Goal: Transaction & Acquisition: Purchase product/service

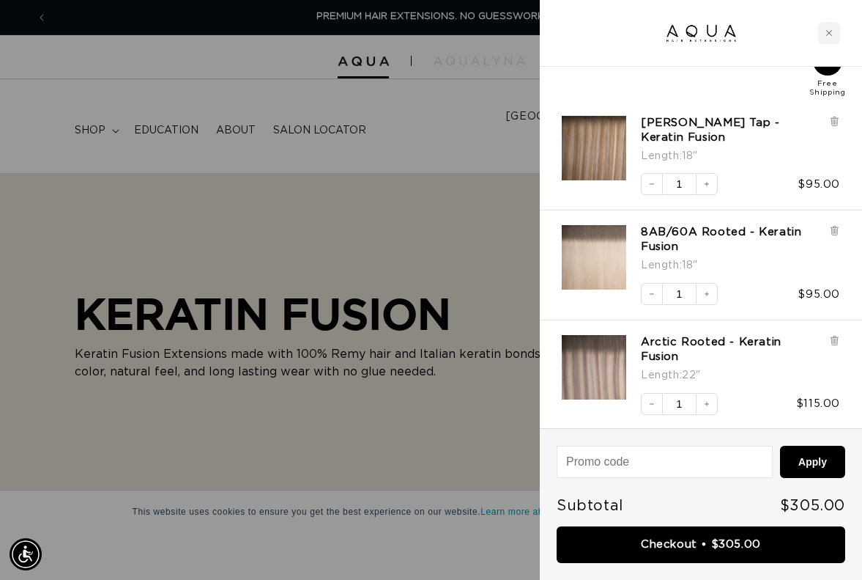
click at [449, 152] on div at bounding box center [431, 290] width 862 height 580
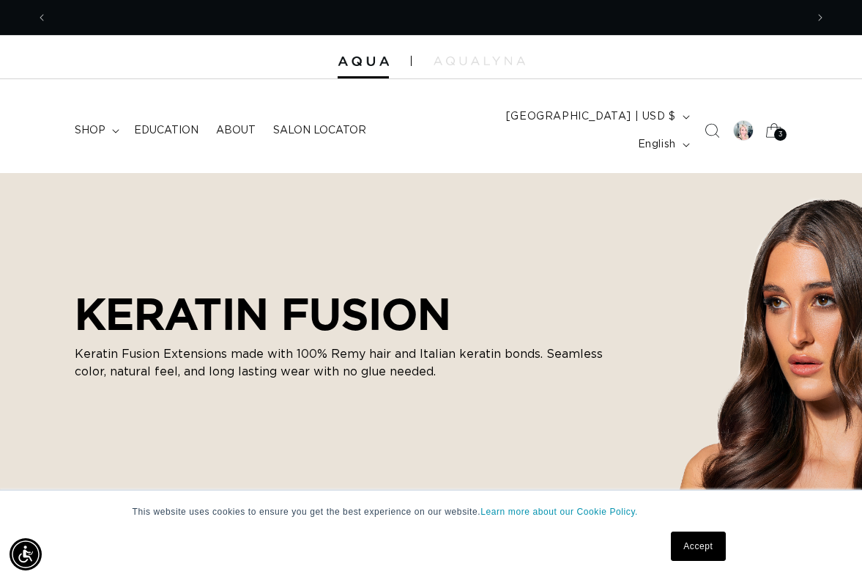
click at [774, 118] on icon at bounding box center [775, 131] width 34 height 34
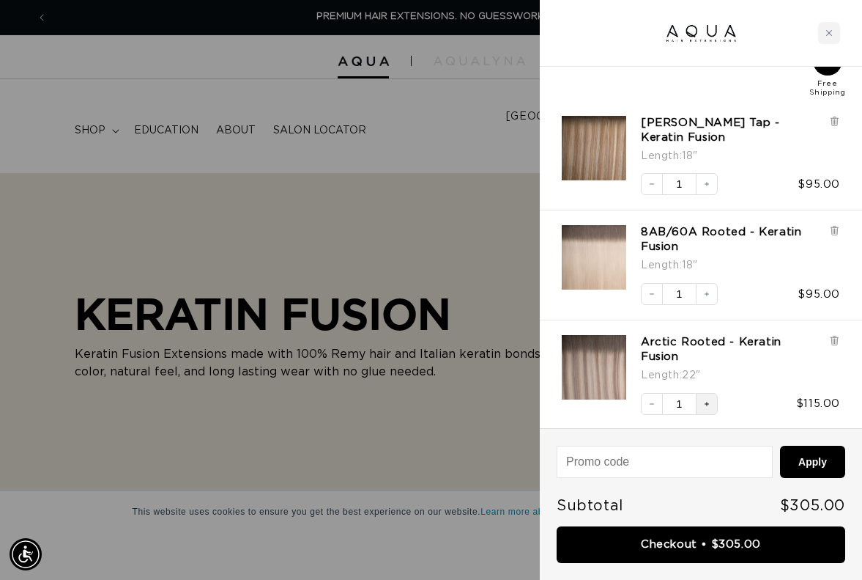
click at [705, 399] on icon "Increase quantity" at bounding box center [707, 403] width 9 height 9
click at [385, 176] on div at bounding box center [431, 290] width 862 height 580
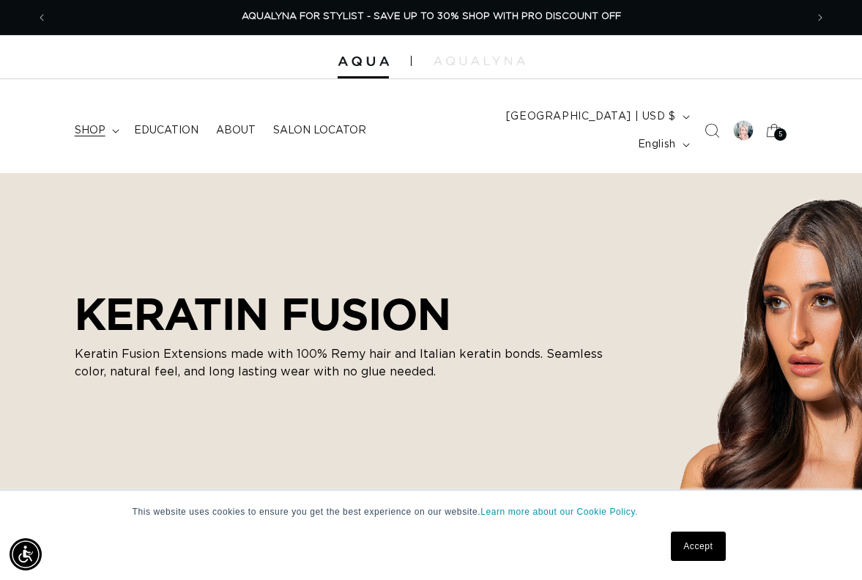
click at [97, 124] on span "shop" at bounding box center [90, 130] width 31 height 13
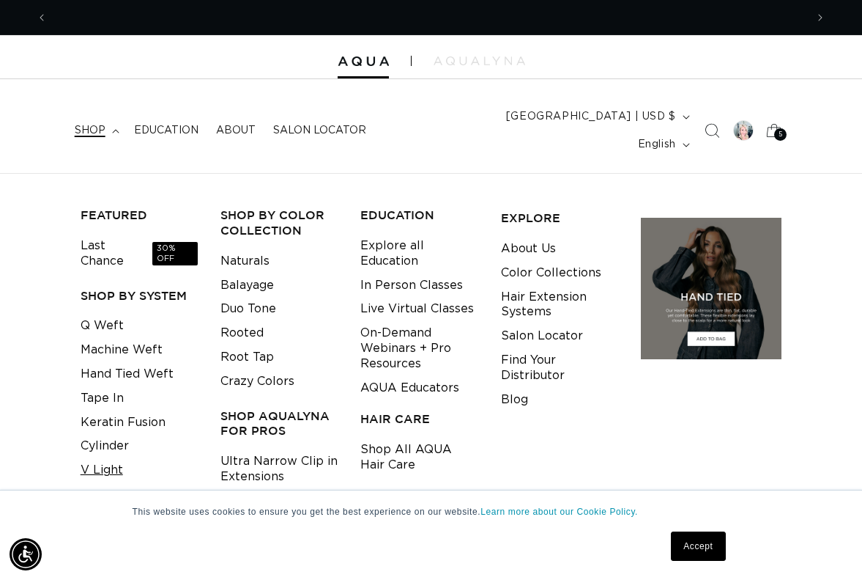
scroll to position [0, 0]
click at [138, 410] on link "Keratin Fusion" at bounding box center [123, 422] width 85 height 24
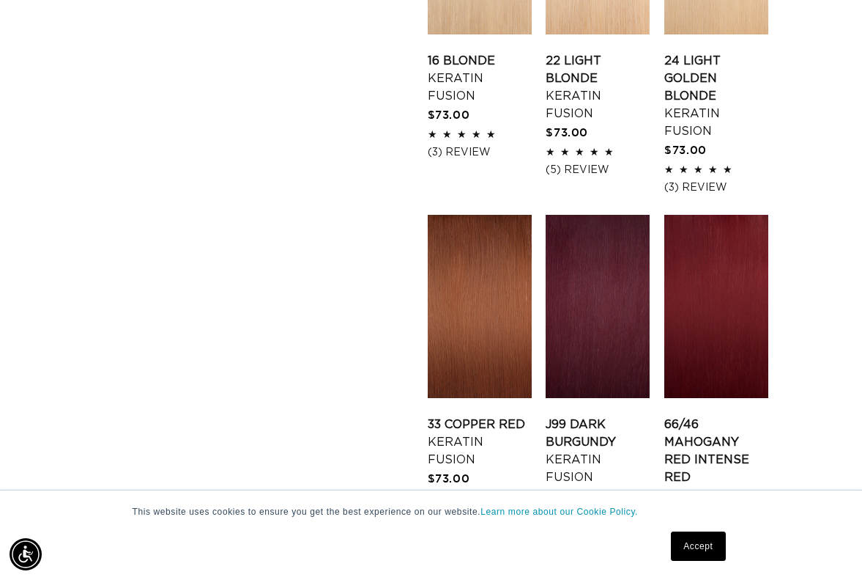
scroll to position [2120, 0]
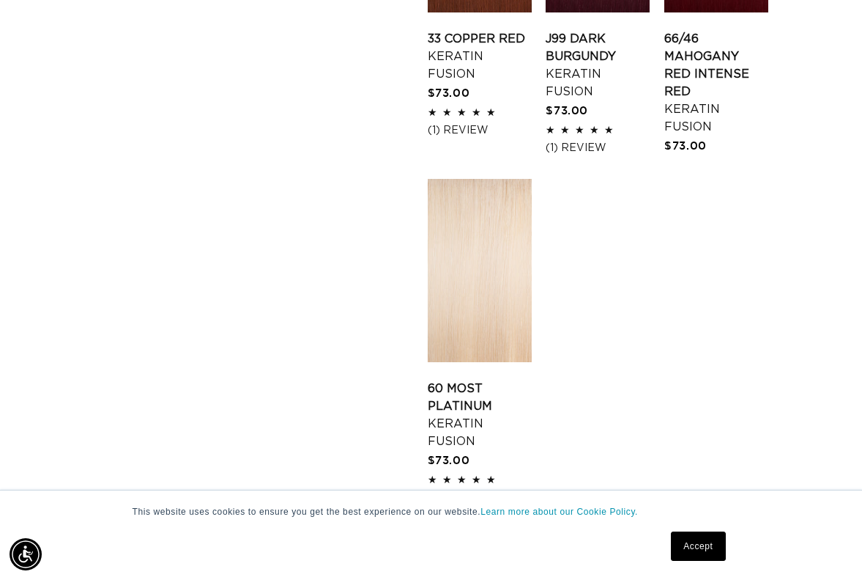
click at [627, 547] on link "3" at bounding box center [628, 563] width 32 height 32
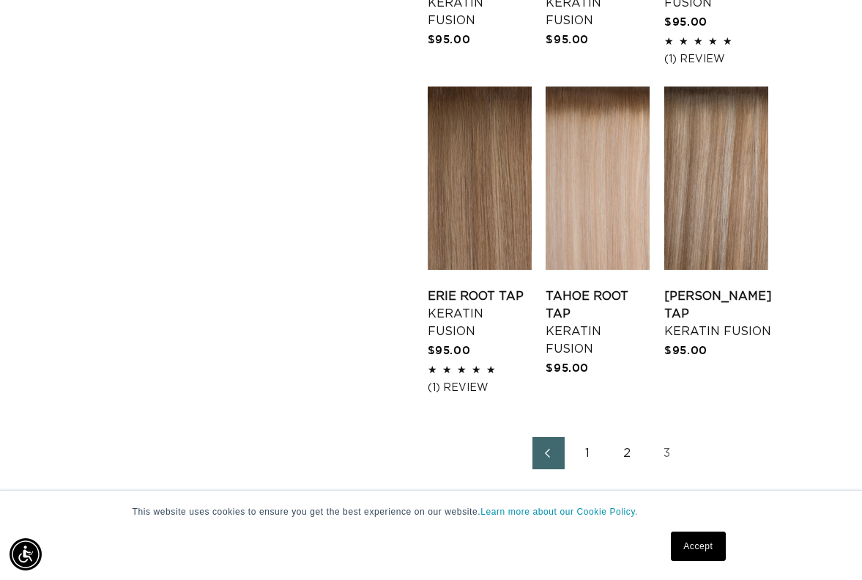
scroll to position [1795, 0]
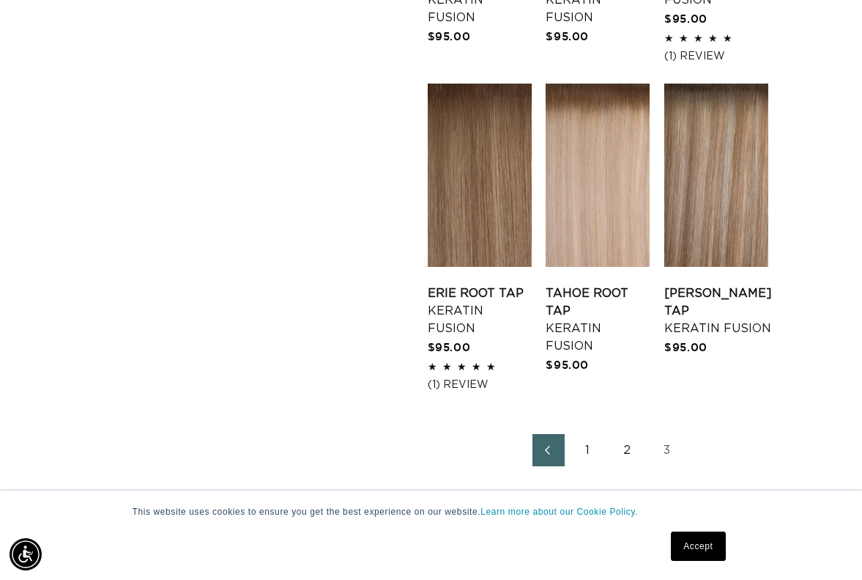
click at [626, 434] on link "2" at bounding box center [628, 450] width 32 height 32
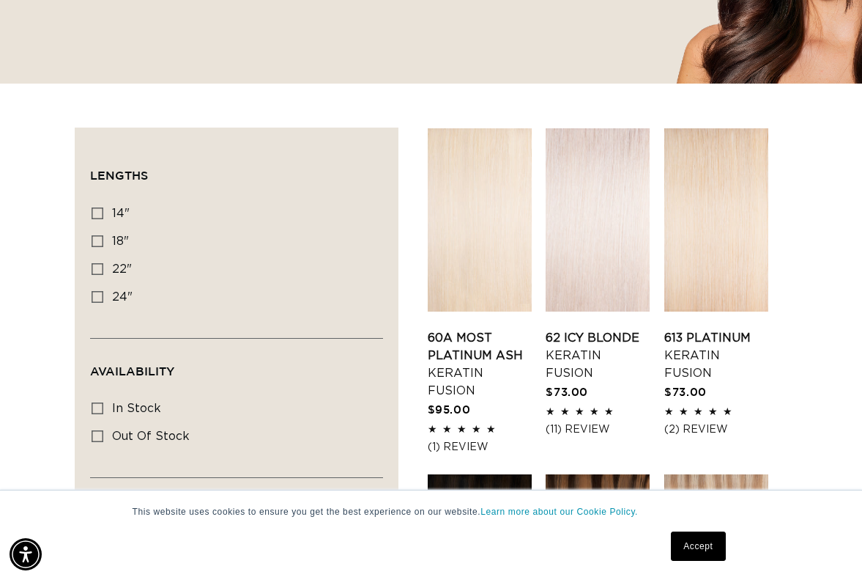
scroll to position [588, 0]
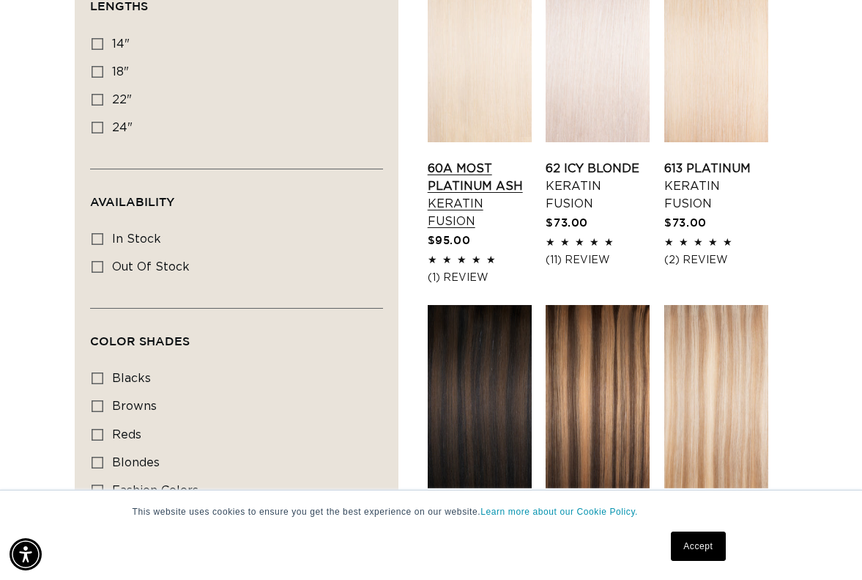
click at [480, 160] on link "60A Most Platinum Ash Keratin Fusion" at bounding box center [480, 195] width 104 height 70
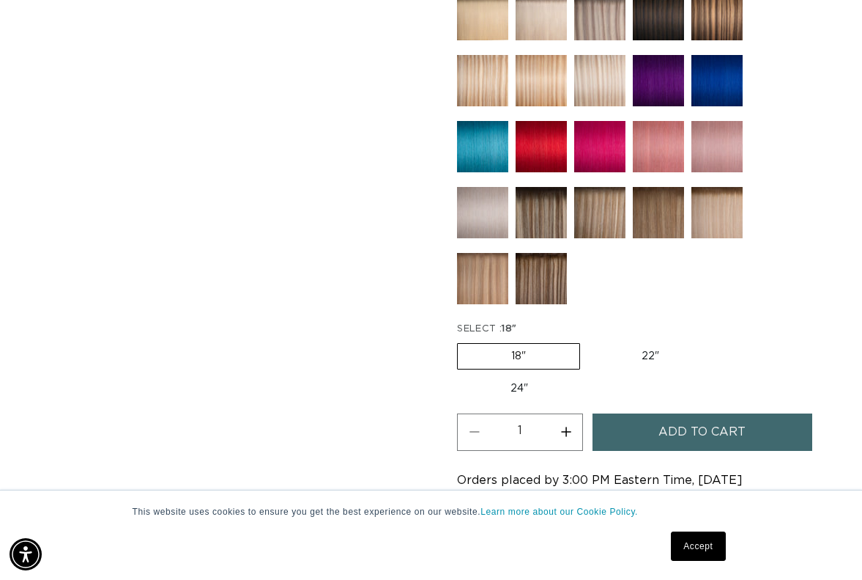
scroll to position [881, 0]
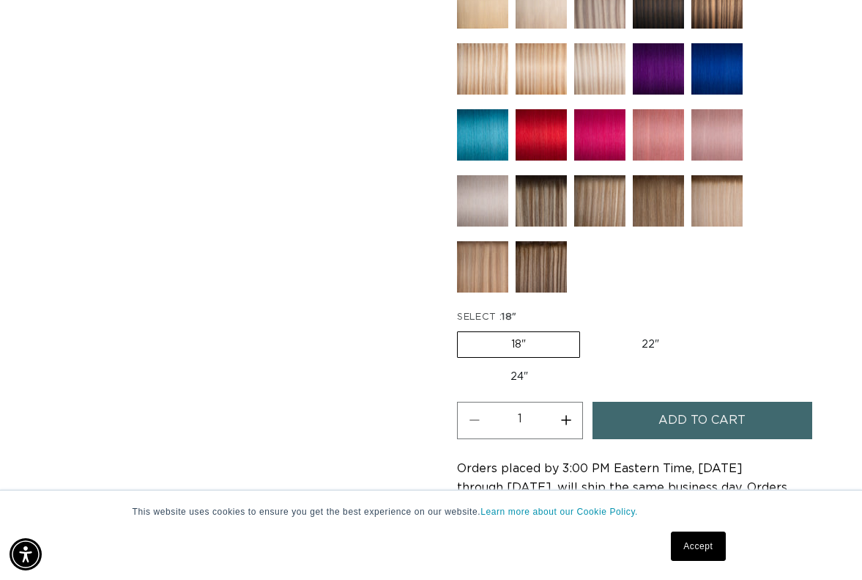
click at [717, 406] on span "Add to cart" at bounding box center [702, 419] width 87 height 37
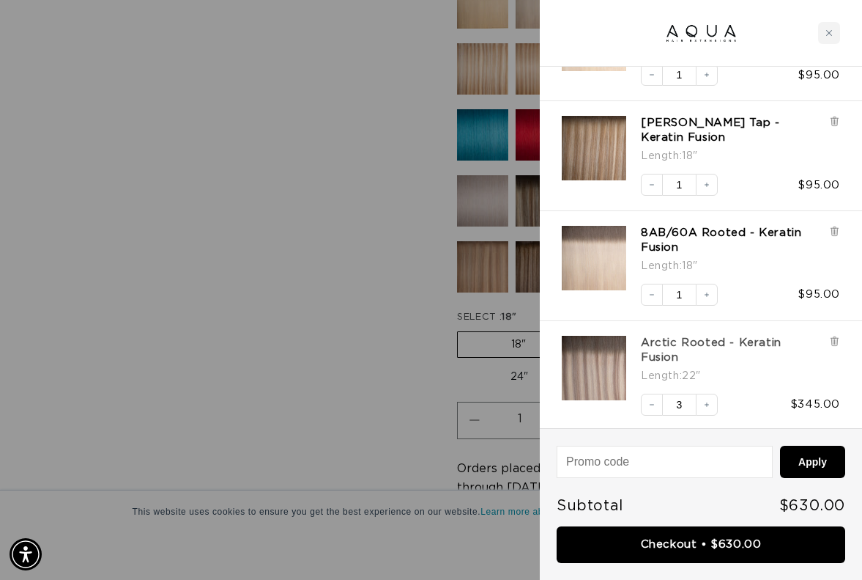
scroll to position [0, 758]
click at [654, 400] on icon "Decrease quantity" at bounding box center [652, 404] width 9 height 9
click at [659, 342] on link "Arctic Rooted - Keratin Fusion" at bounding box center [731, 350] width 181 height 29
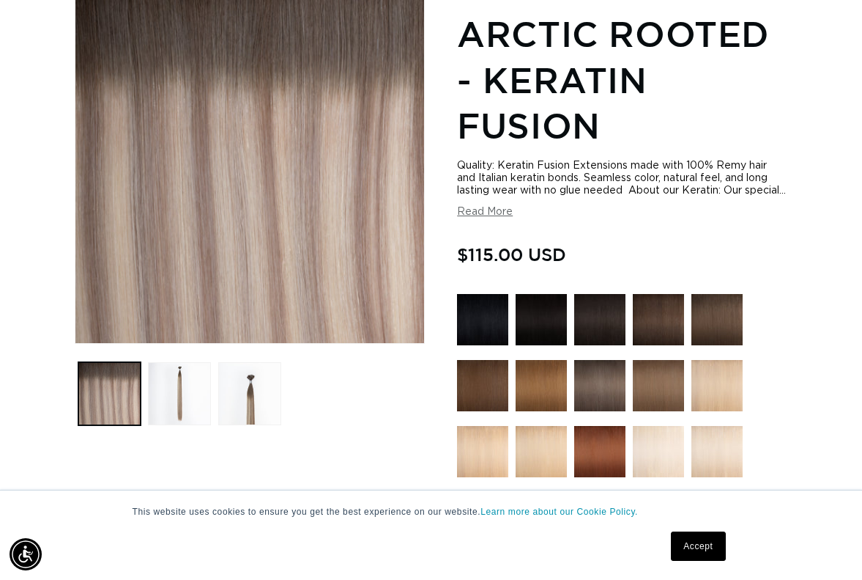
scroll to position [233, 0]
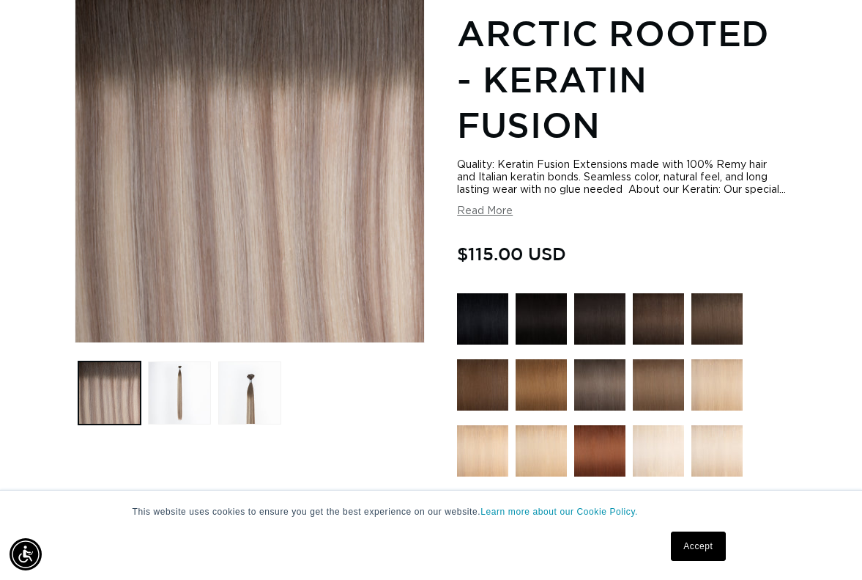
click at [697, 545] on link "Accept" at bounding box center [698, 545] width 54 height 29
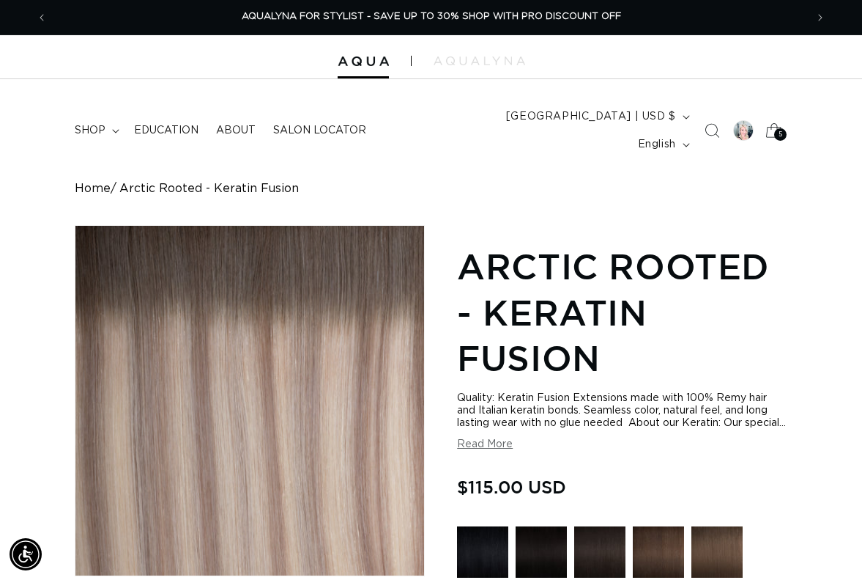
scroll to position [0, 0]
click at [775, 128] on div "5 5" at bounding box center [780, 134] width 12 height 12
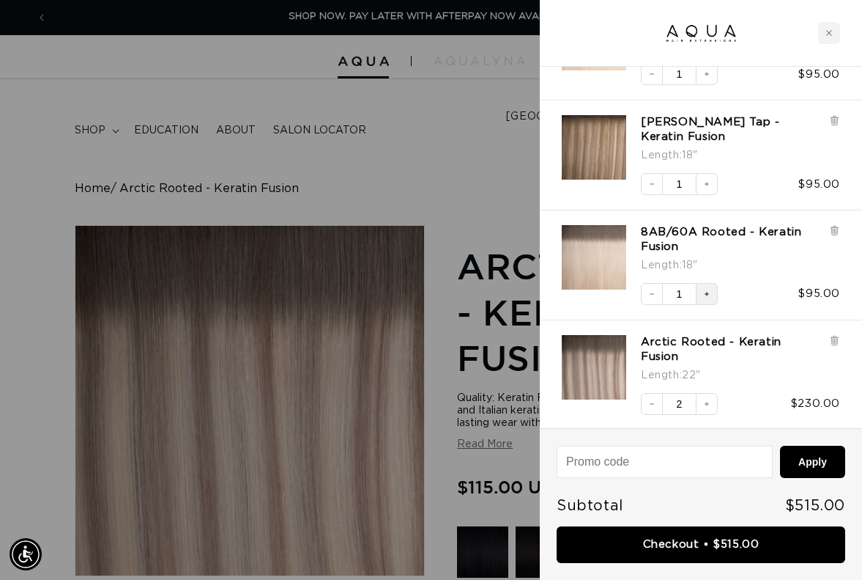
scroll to position [163, 0]
click at [714, 286] on button "Increase quantity" at bounding box center [707, 295] width 22 height 22
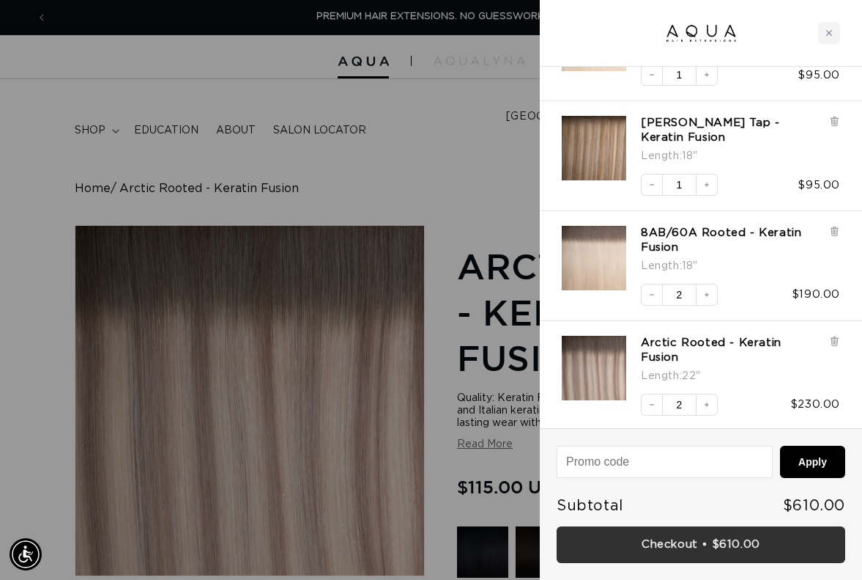
click at [677, 542] on link "Checkout • $610.00" at bounding box center [701, 544] width 289 height 37
